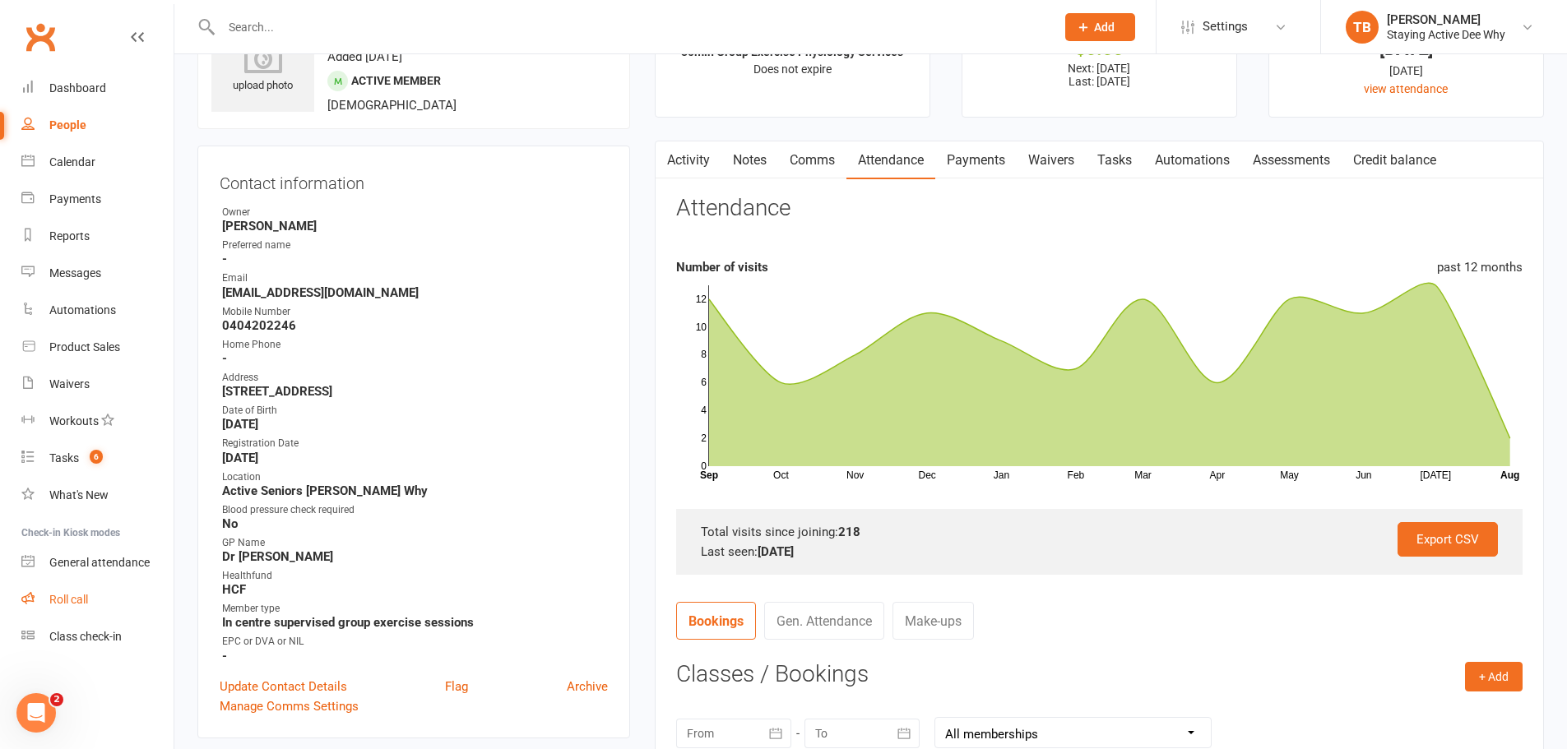
click at [77, 584] on link "Roll call" at bounding box center [97, 599] width 152 height 37
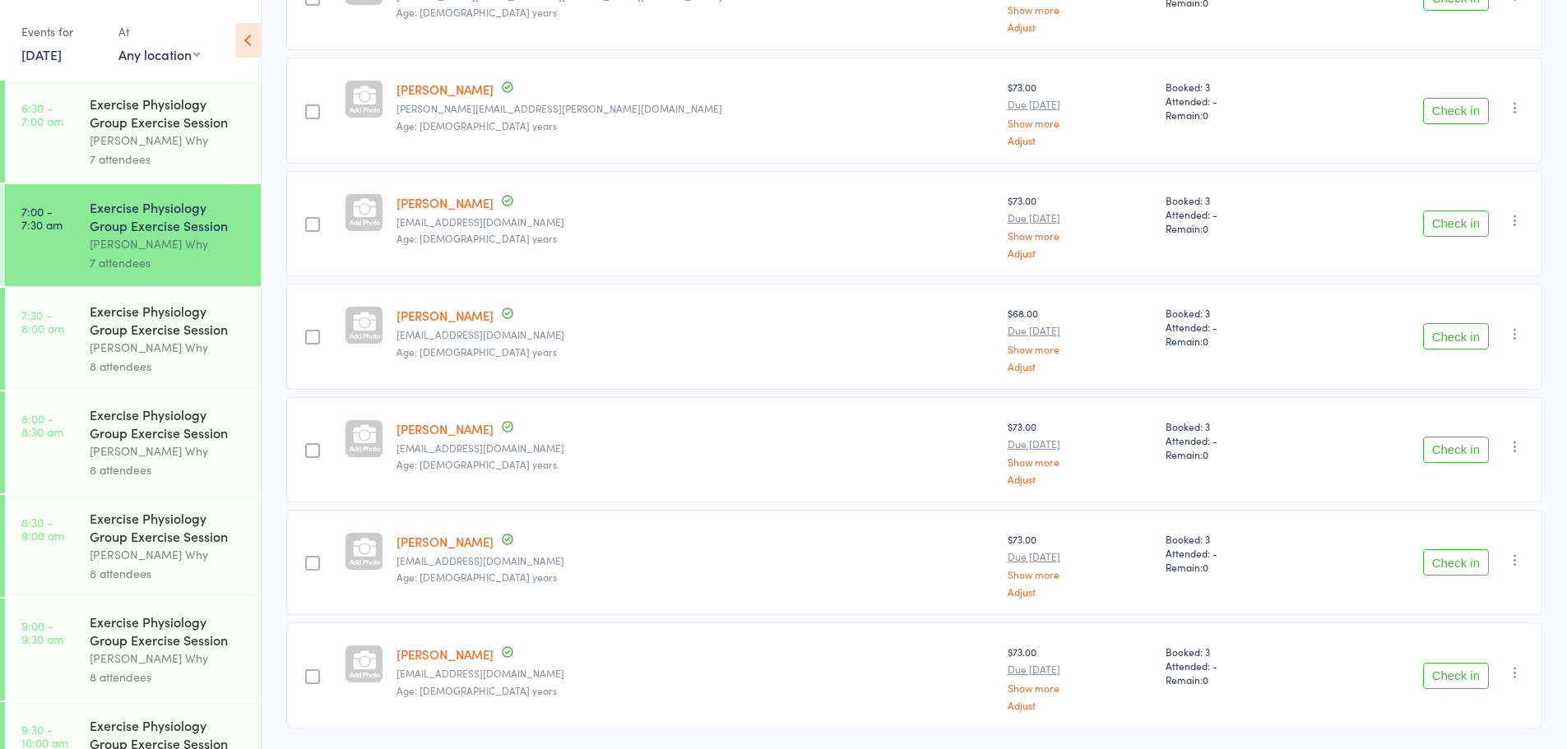
scroll to position [329, 0]
click at [1473, 232] on button "Check in" at bounding box center [1456, 222] width 66 height 26
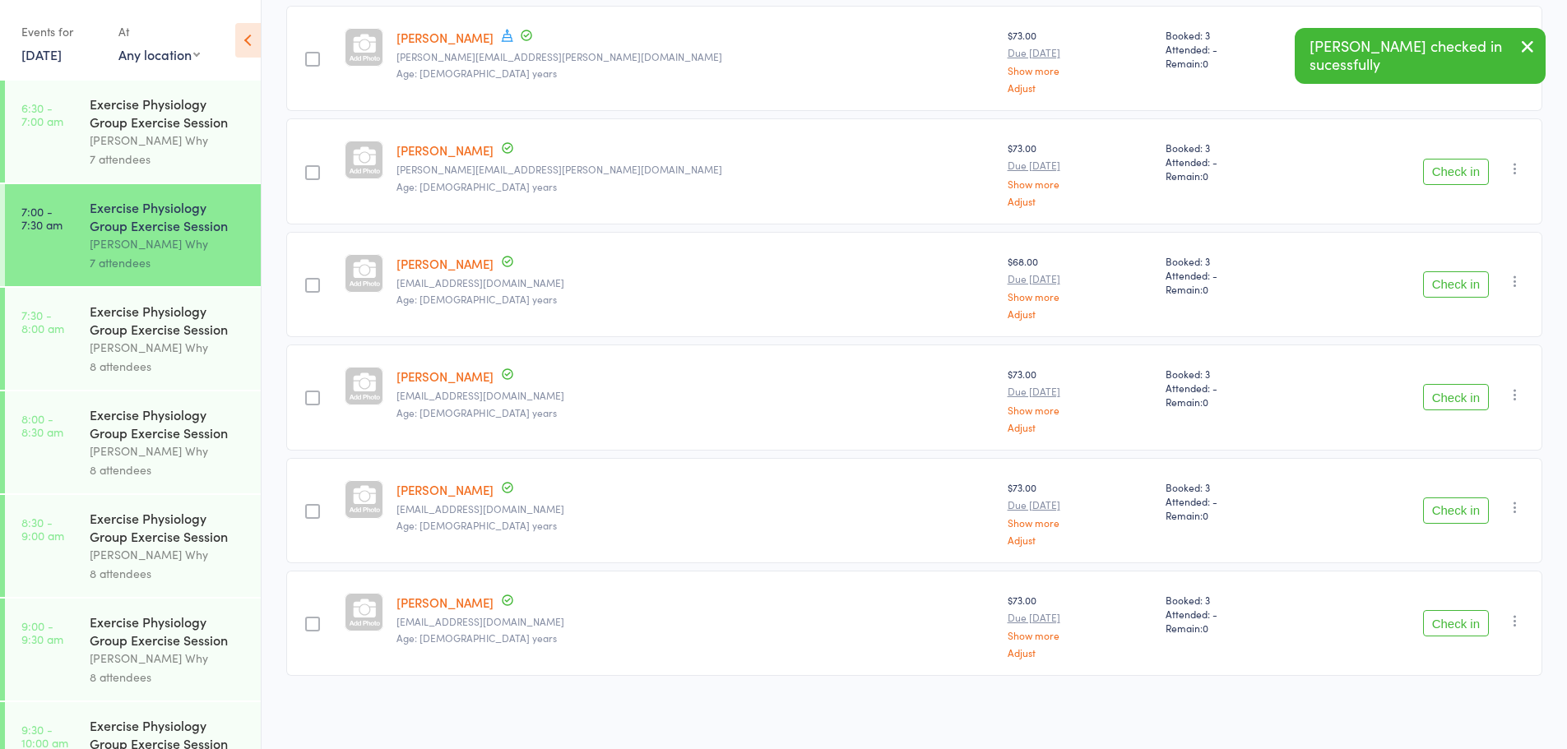
click at [1442, 283] on button "Check in" at bounding box center [1456, 284] width 66 height 26
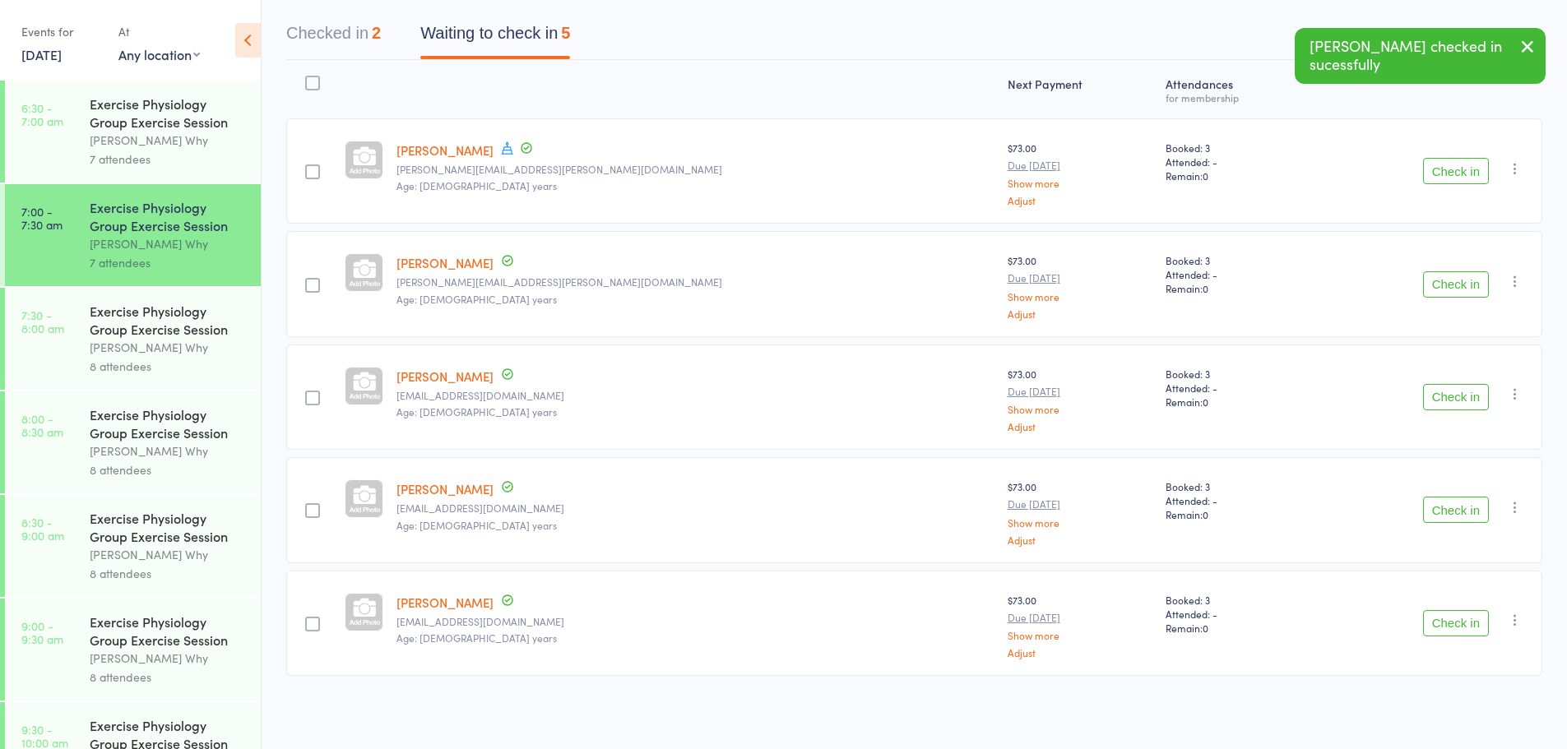
click at [1462, 620] on button "Check in" at bounding box center [1456, 623] width 66 height 26
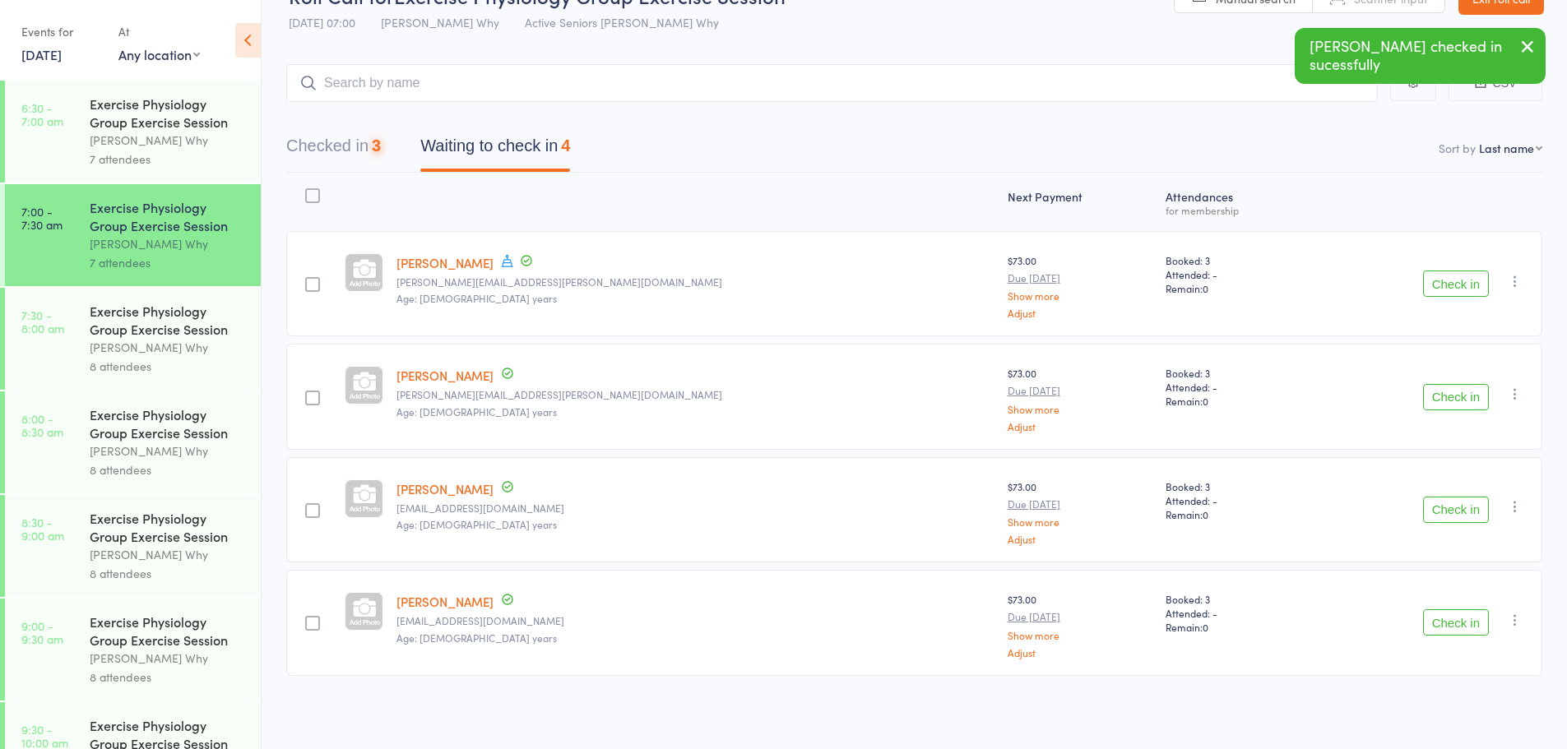
click at [1462, 620] on button "Check in" at bounding box center [1456, 622] width 66 height 26
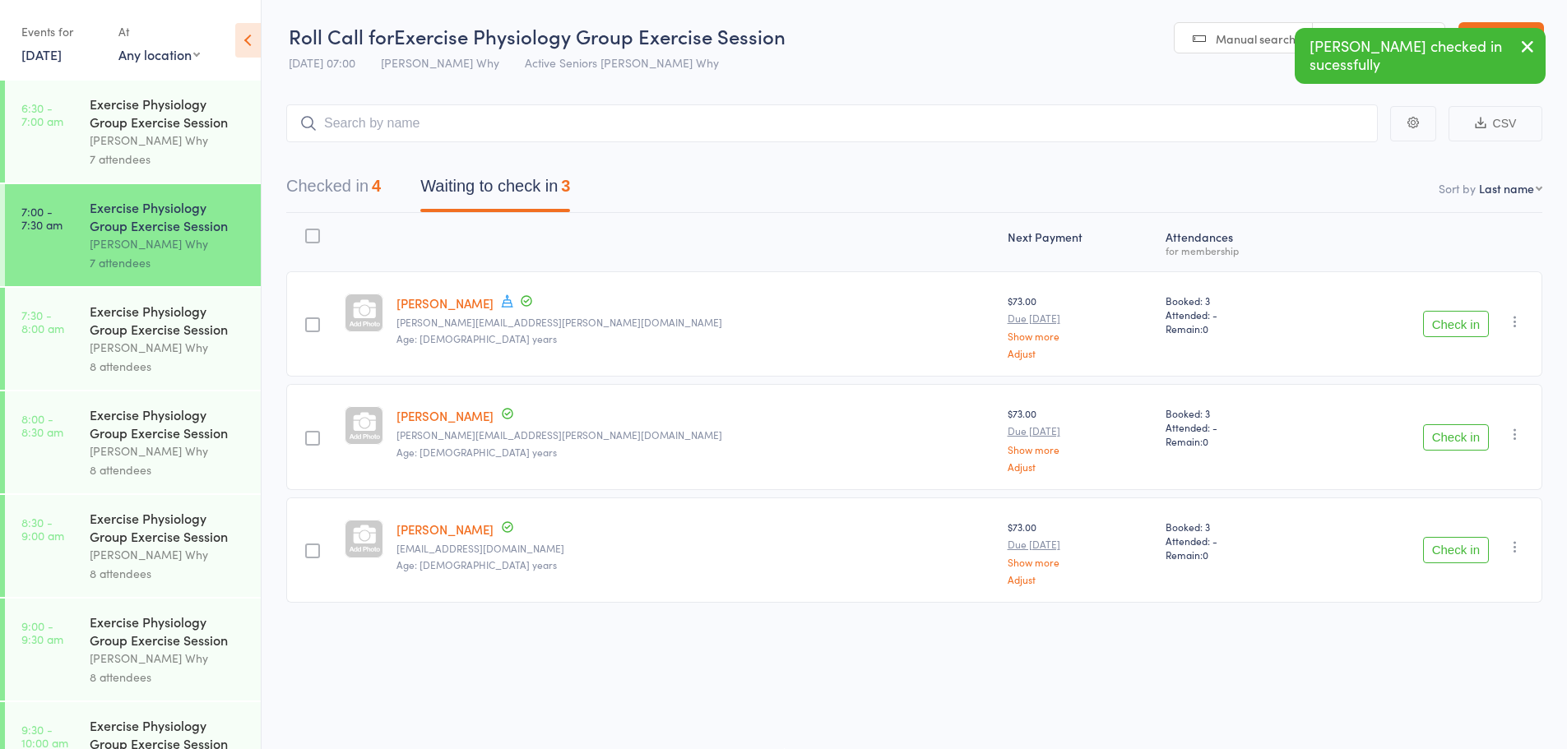
click at [1459, 553] on button "Check in" at bounding box center [1456, 550] width 66 height 26
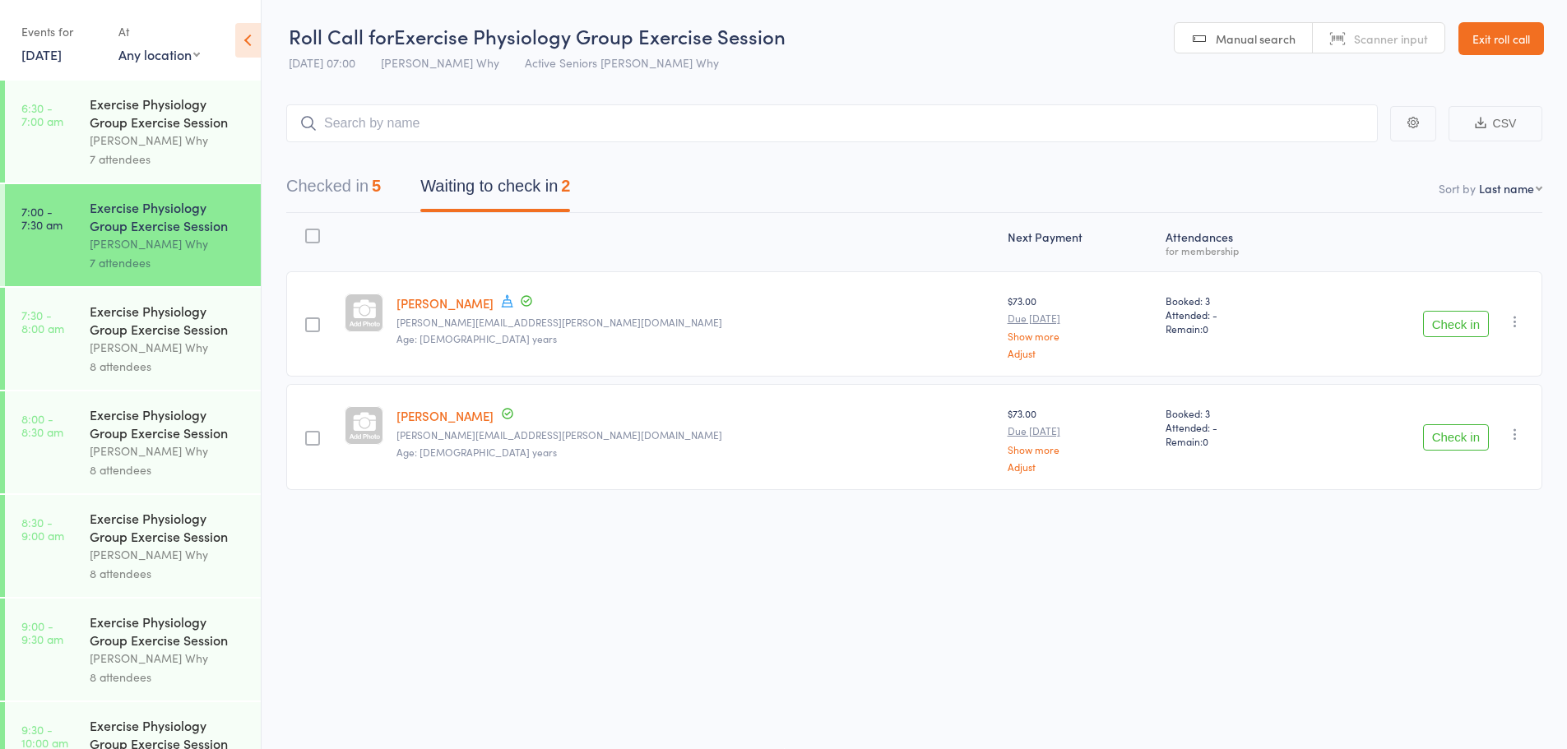
click at [202, 331] on div "Exercise Physiology Group Exercise Session" at bounding box center [168, 320] width 157 height 36
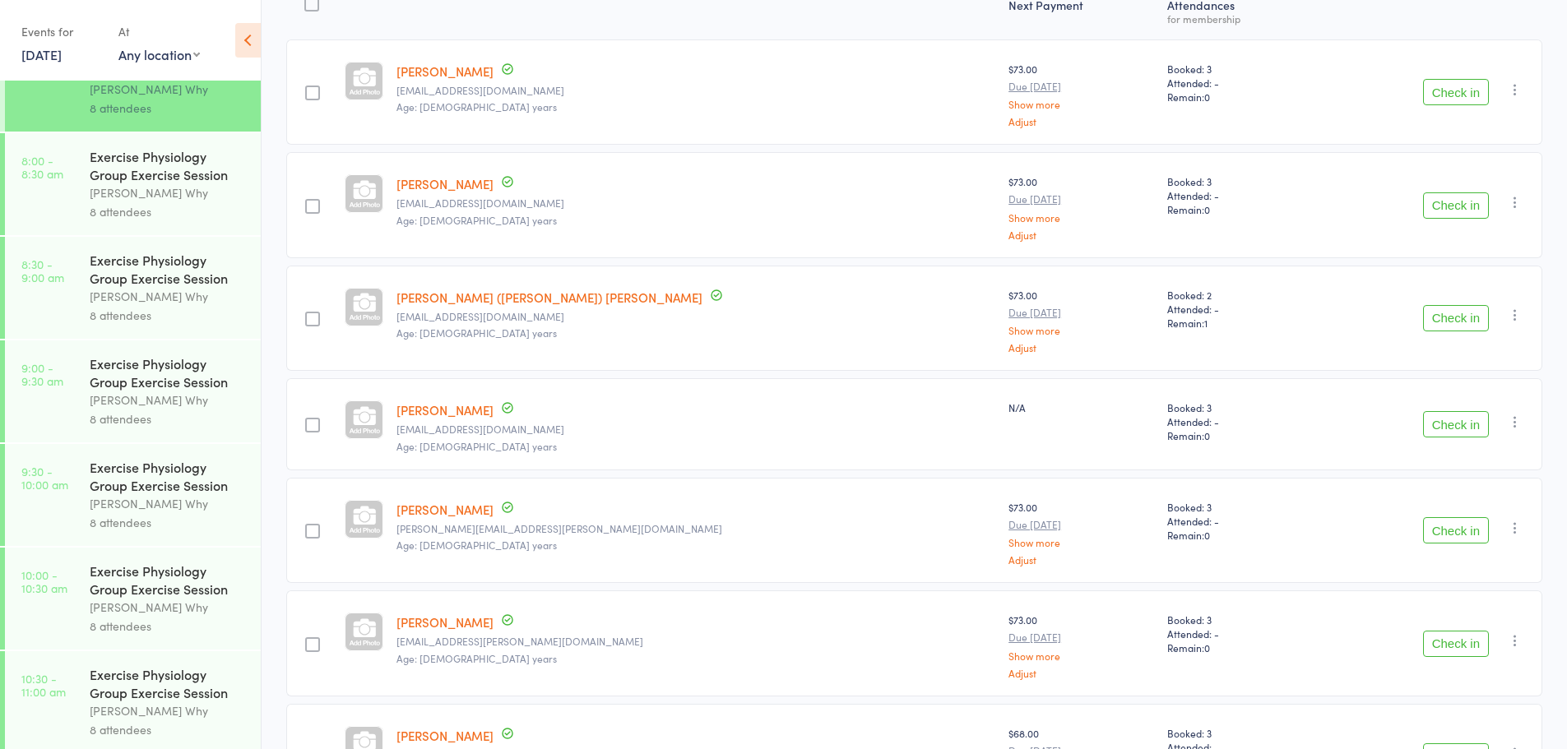
scroll to position [247, 0]
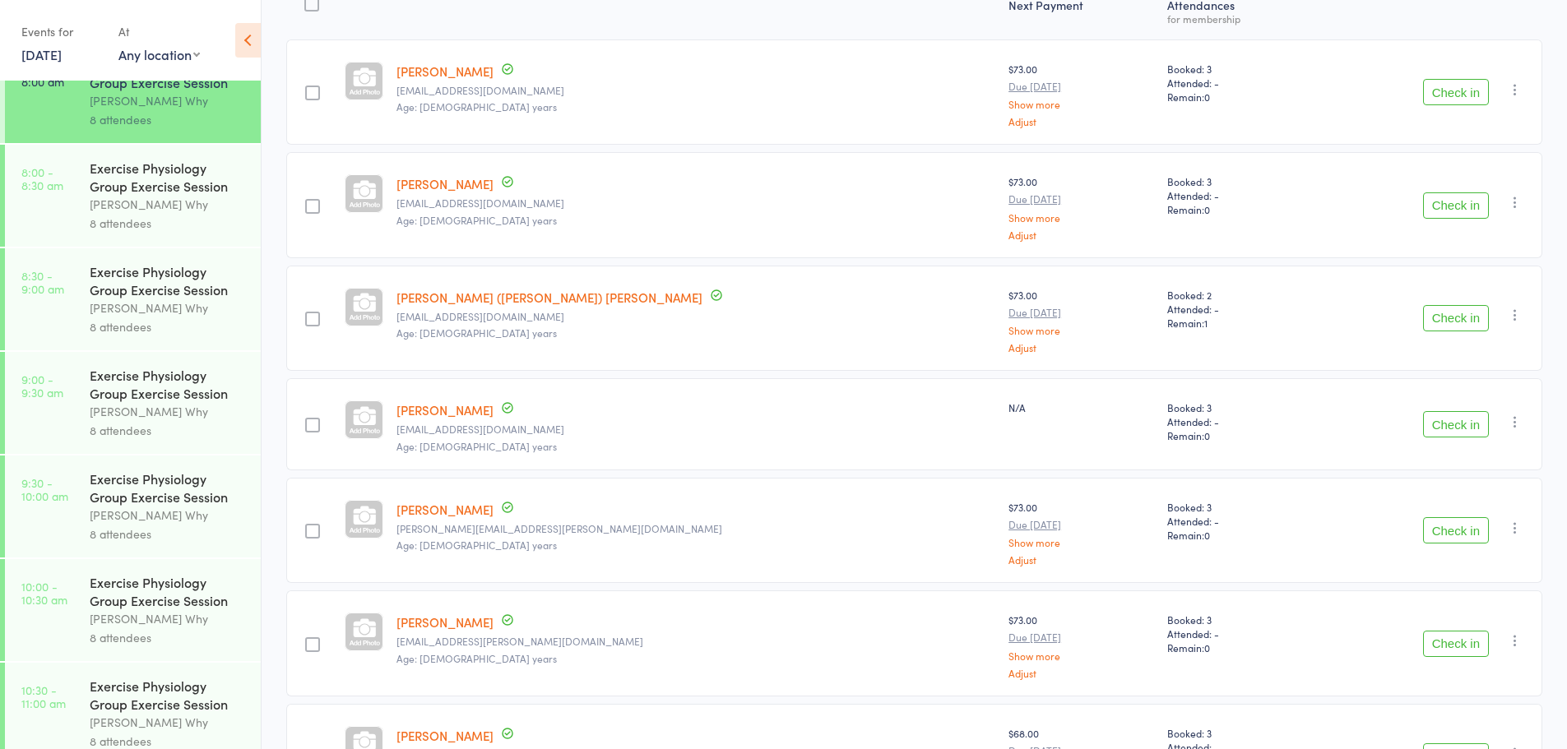
click at [146, 197] on div "Dee Why" at bounding box center [168, 204] width 157 height 19
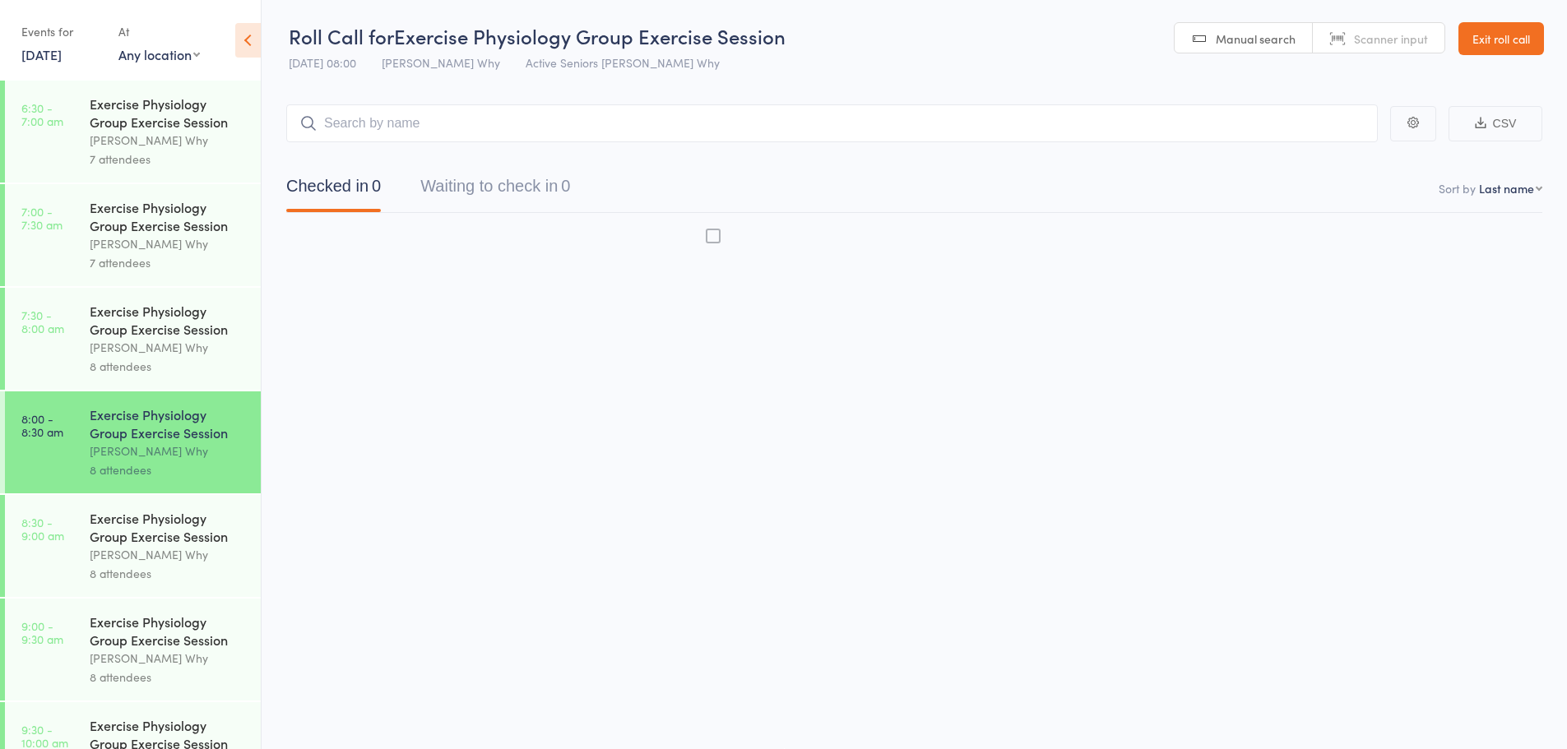
scroll to position [1, 0]
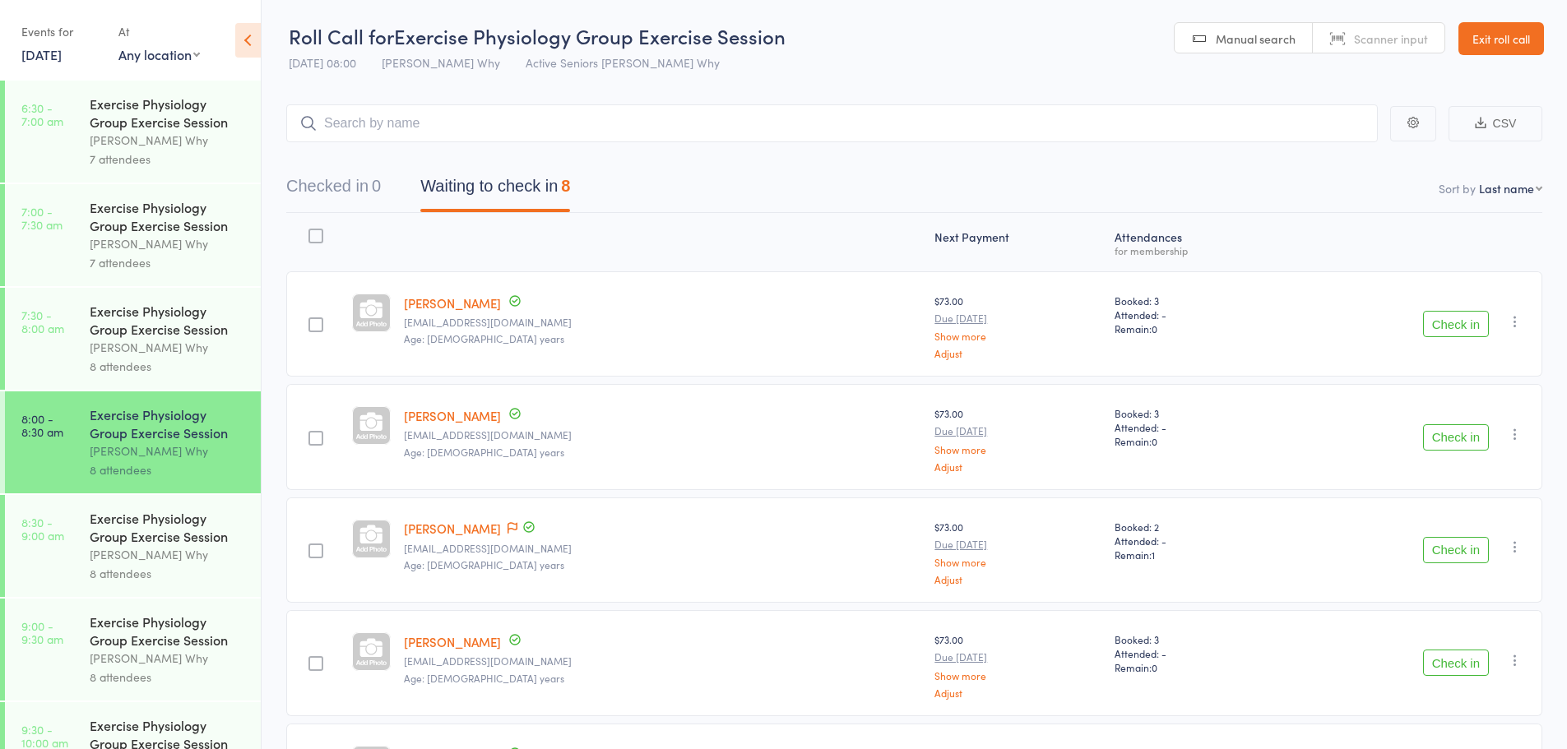
click at [1483, 36] on link "Exit roll call" at bounding box center [1501, 38] width 86 height 33
